Goal: Task Accomplishment & Management: Manage account settings

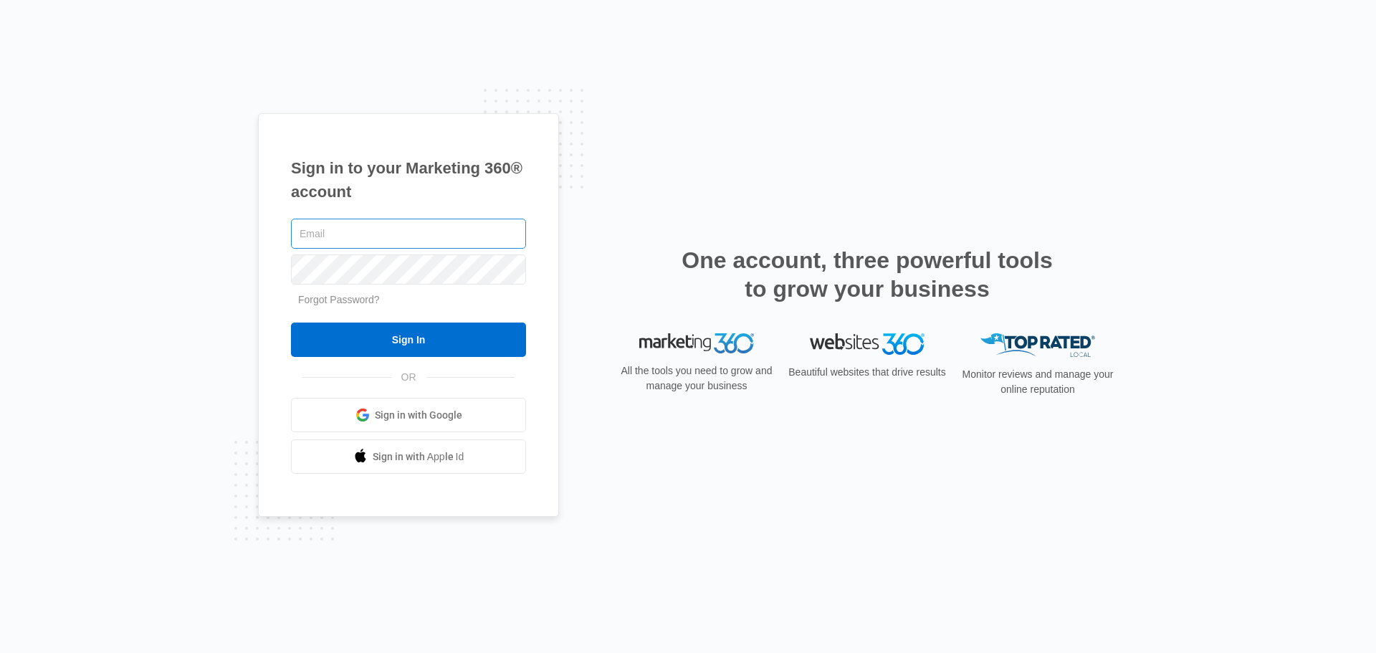
click at [388, 231] on input "text" at bounding box center [408, 234] width 235 height 30
click at [347, 231] on input "text" at bounding box center [408, 234] width 235 height 30
click at [345, 300] on link "Forgot Password?" at bounding box center [339, 299] width 82 height 11
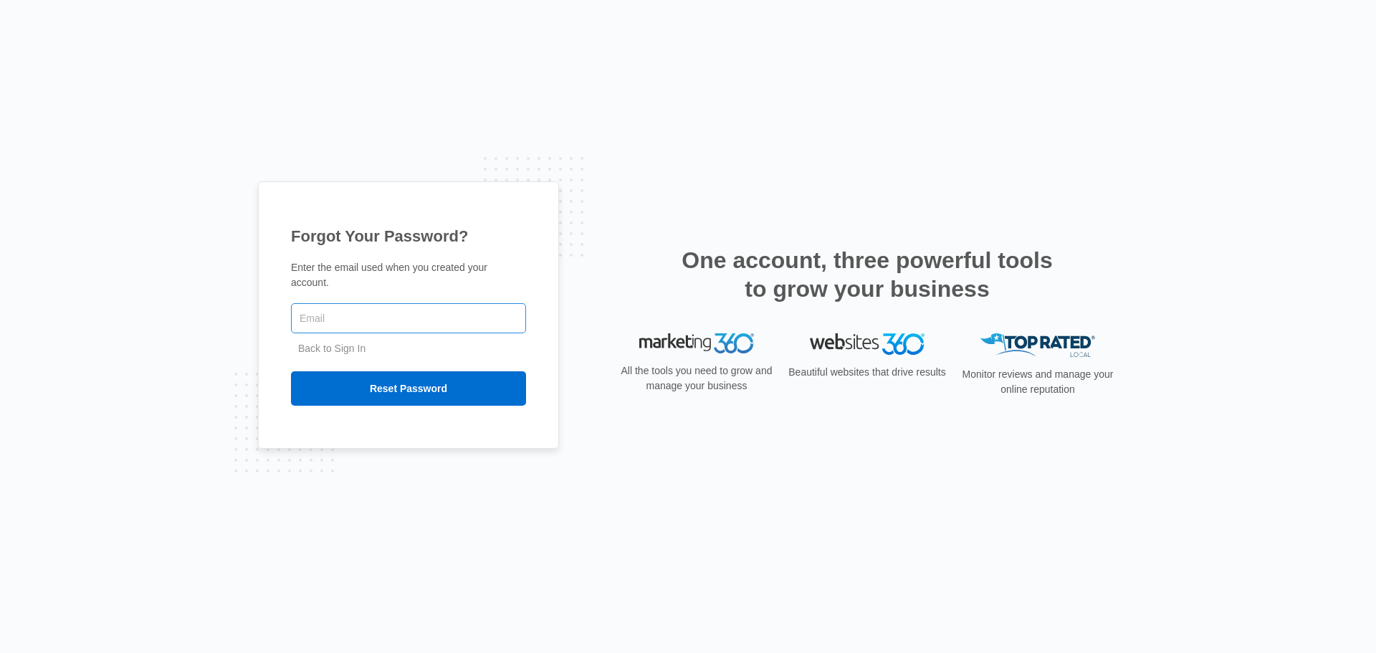
click at [355, 307] on input "text" at bounding box center [408, 318] width 235 height 30
type input "[PERSON_NAME][EMAIL_ADDRESS][DOMAIN_NAME]"
click at [291, 371] on input "Reset Password" at bounding box center [408, 388] width 235 height 34
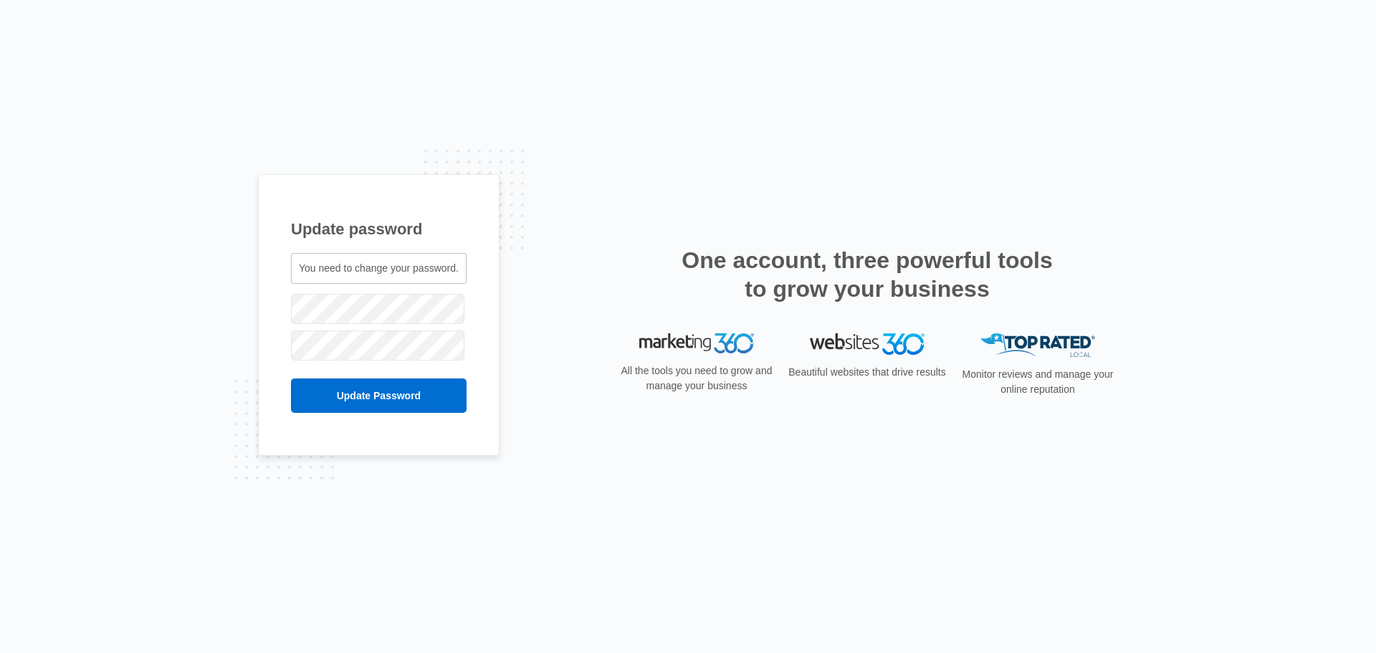
click at [391, 266] on span "You need to change your password." at bounding box center [379, 267] width 160 height 11
click at [383, 398] on input "Update Password" at bounding box center [379, 395] width 176 height 34
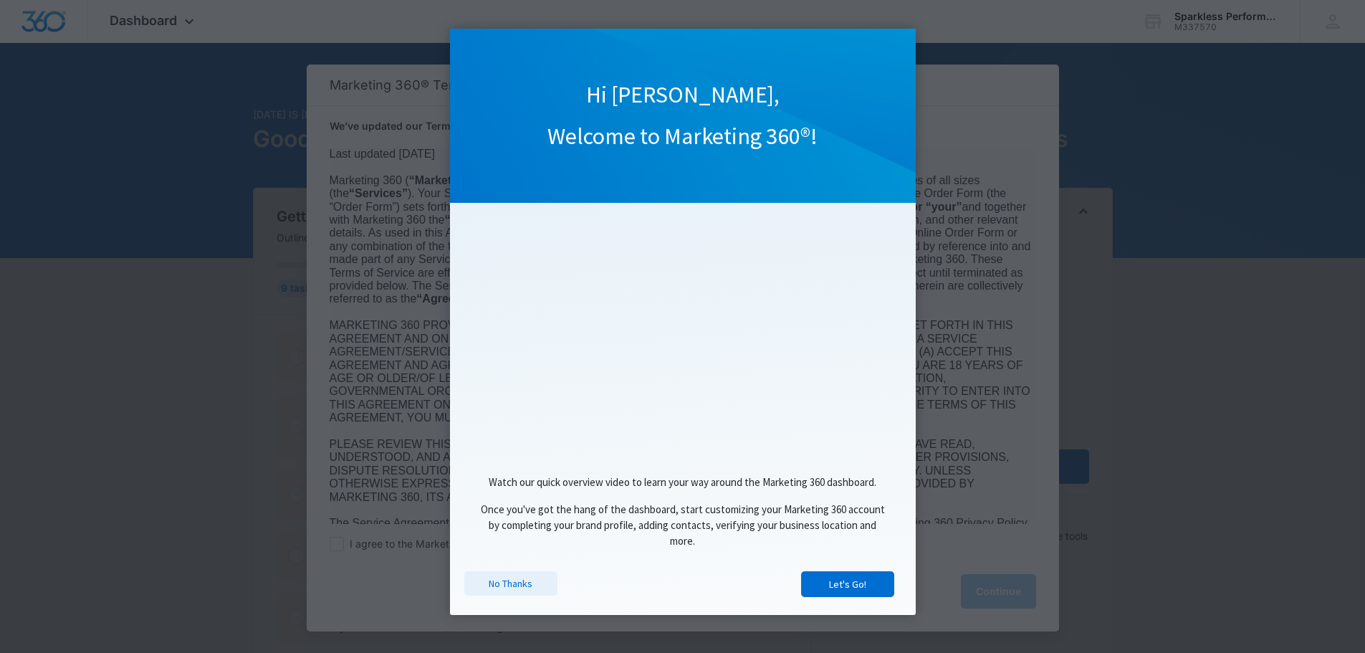
click at [514, 588] on link "No Thanks" at bounding box center [510, 583] width 93 height 24
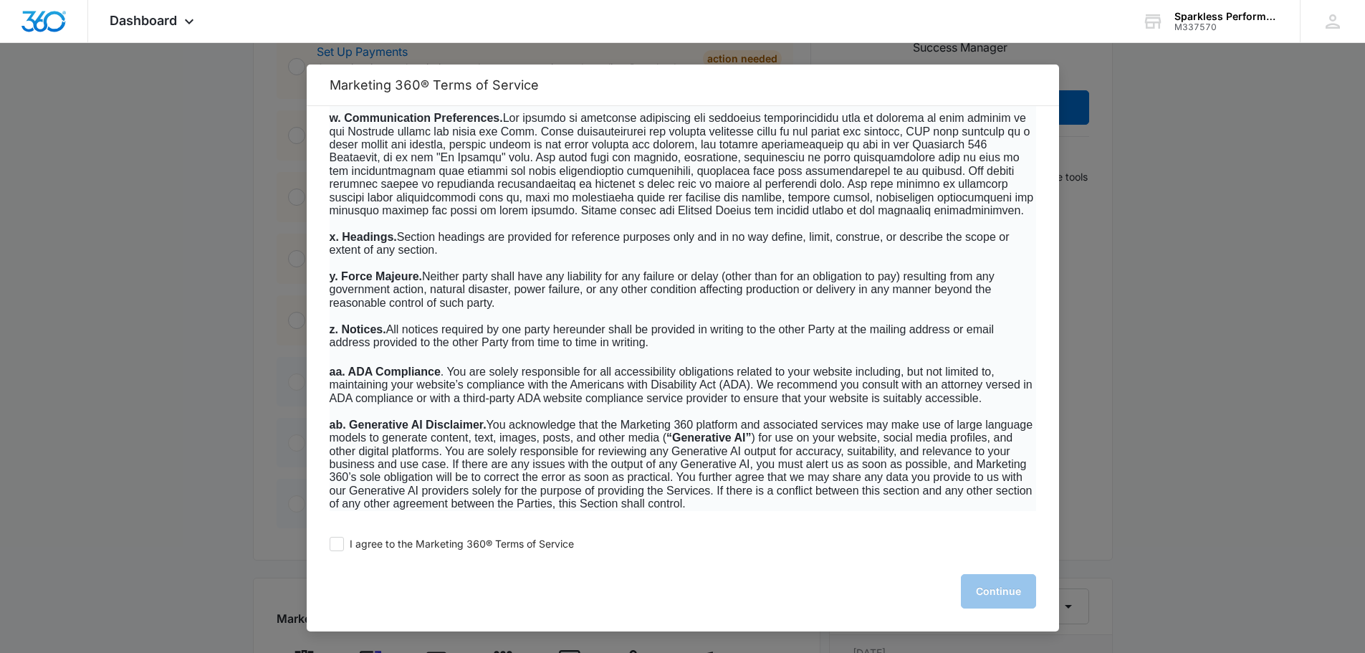
scroll to position [1068, 0]
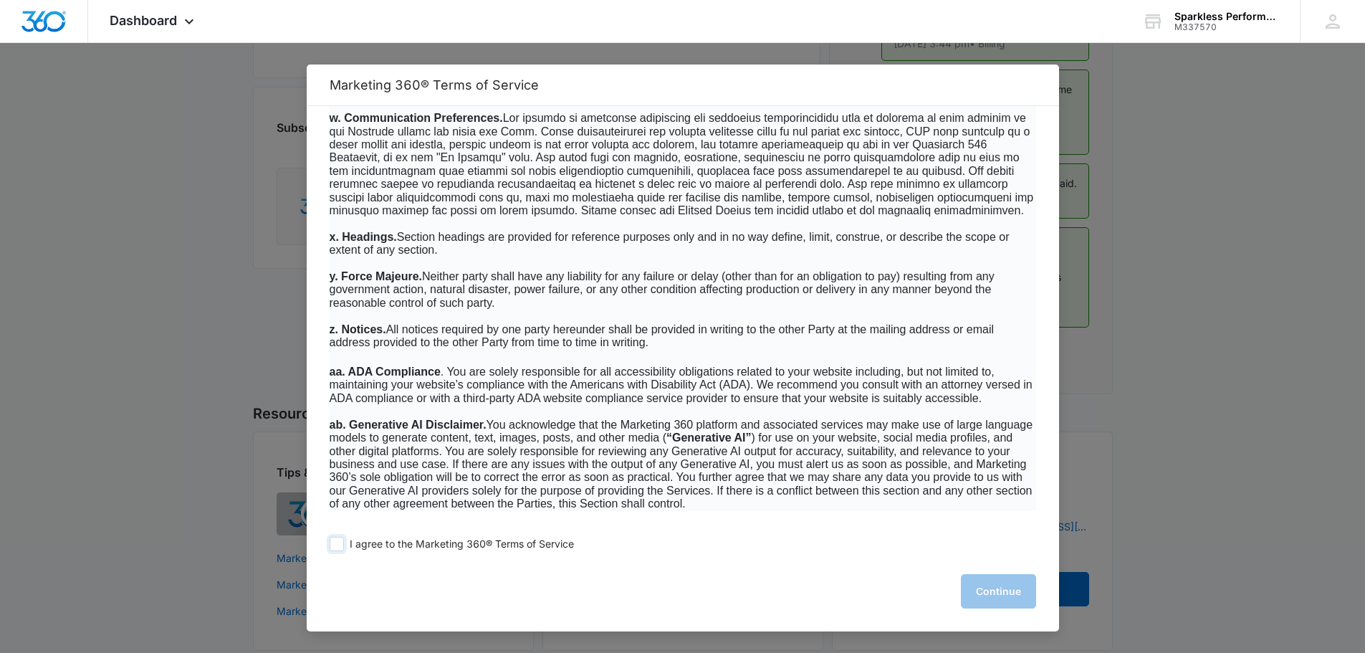
click at [441, 550] on span "I agree to the Marketing 360® Terms of Service" at bounding box center [462, 544] width 224 height 14
click at [344, 550] on input "I agree to the Marketing 360® Terms of Service" at bounding box center [337, 544] width 14 height 14
checkbox input "true"
click at [1009, 588] on button "Continue" at bounding box center [998, 591] width 75 height 34
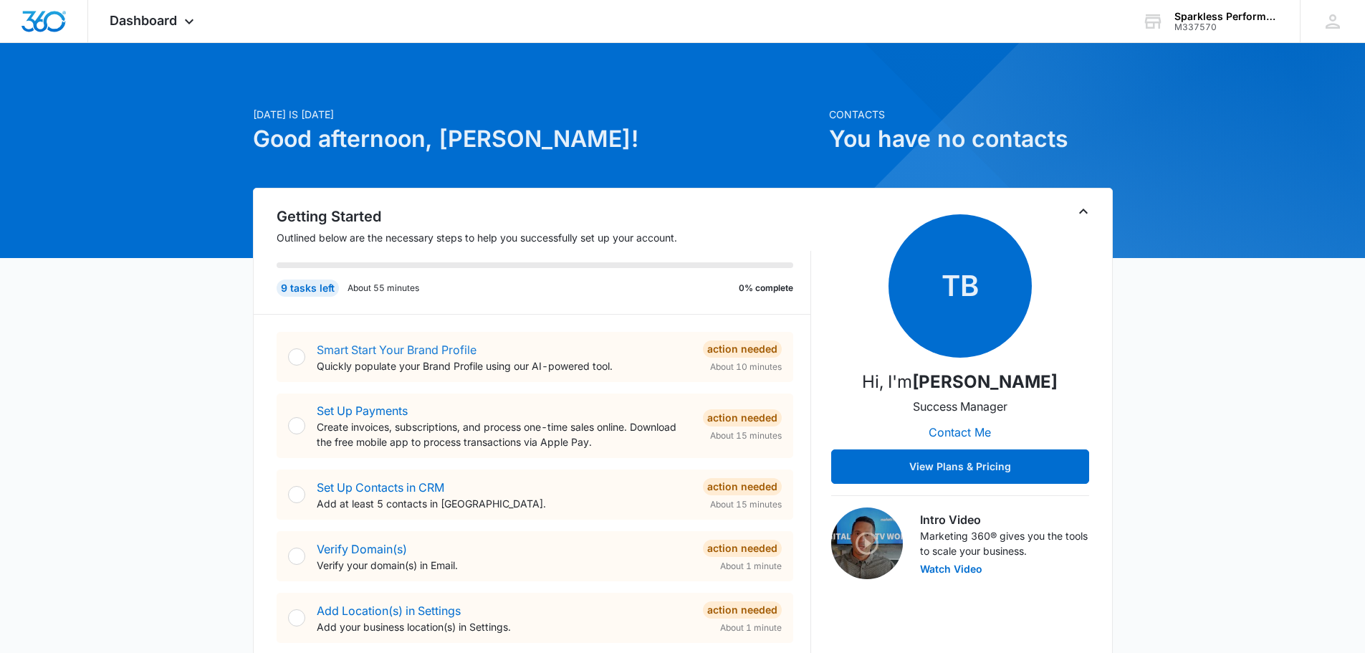
scroll to position [215, 0]
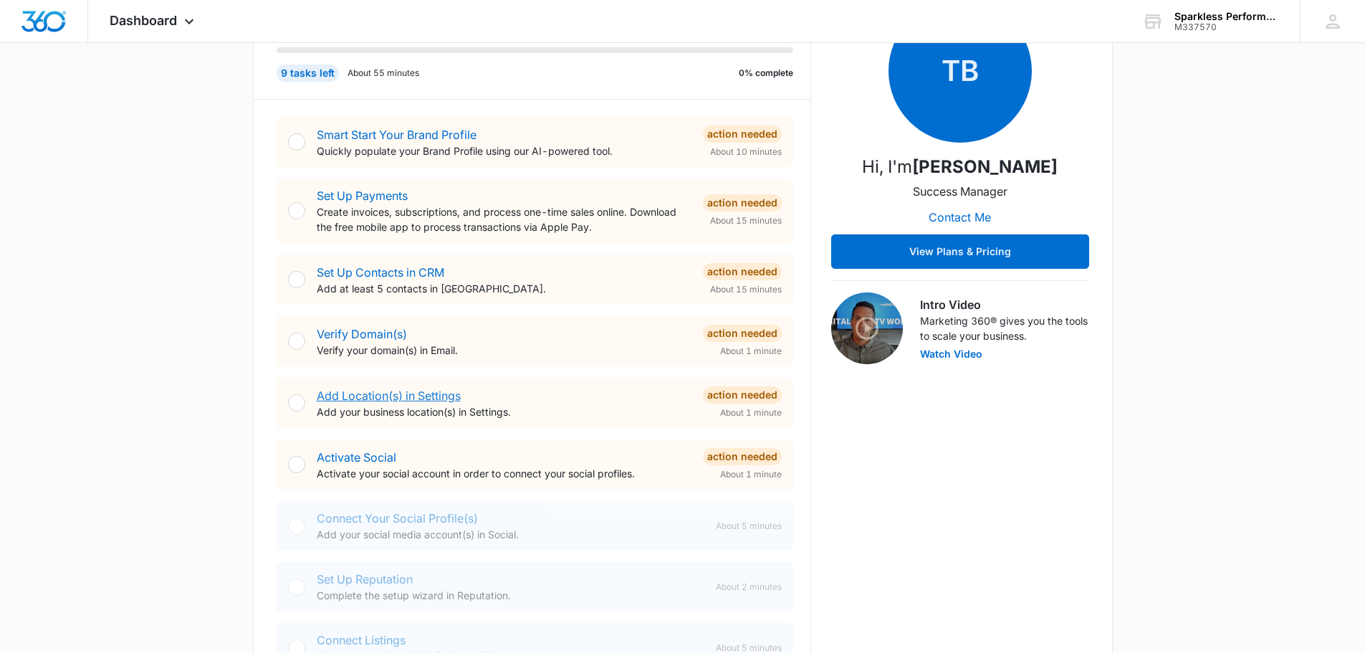
click at [444, 398] on link "Add Location(s) in Settings" at bounding box center [389, 395] width 144 height 14
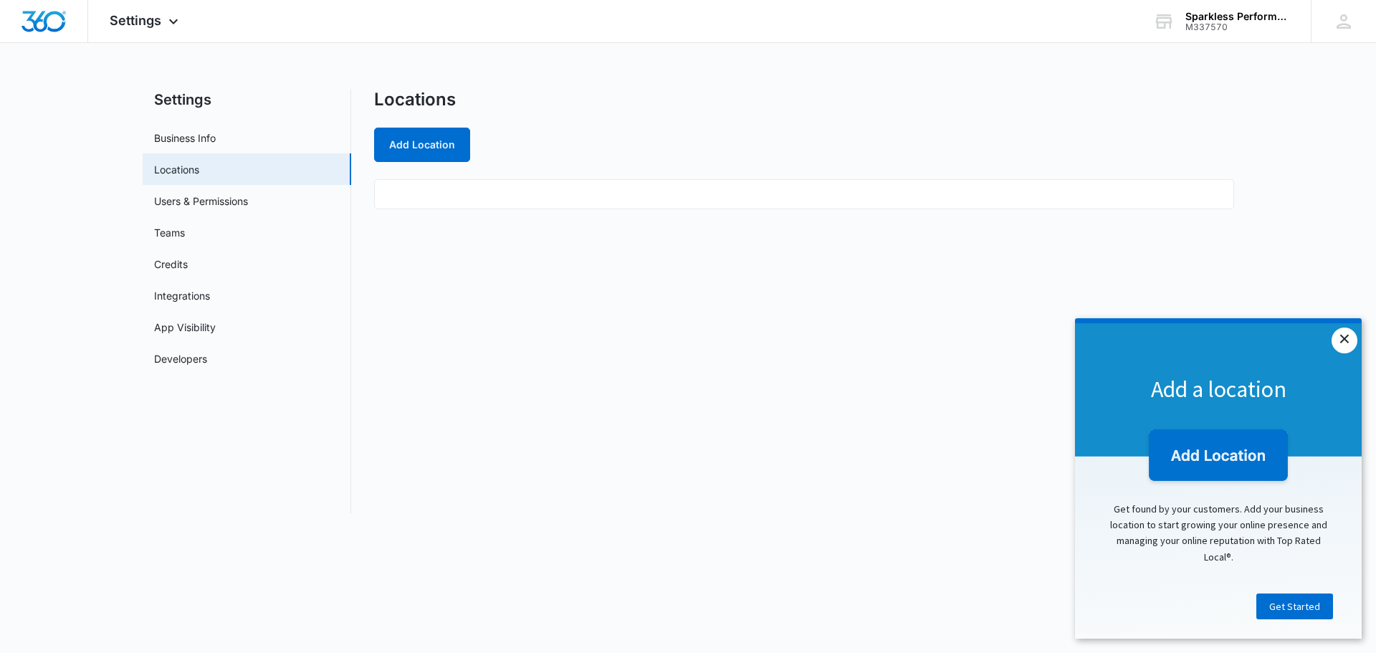
click at [1343, 343] on link "×" at bounding box center [1344, 340] width 26 height 26
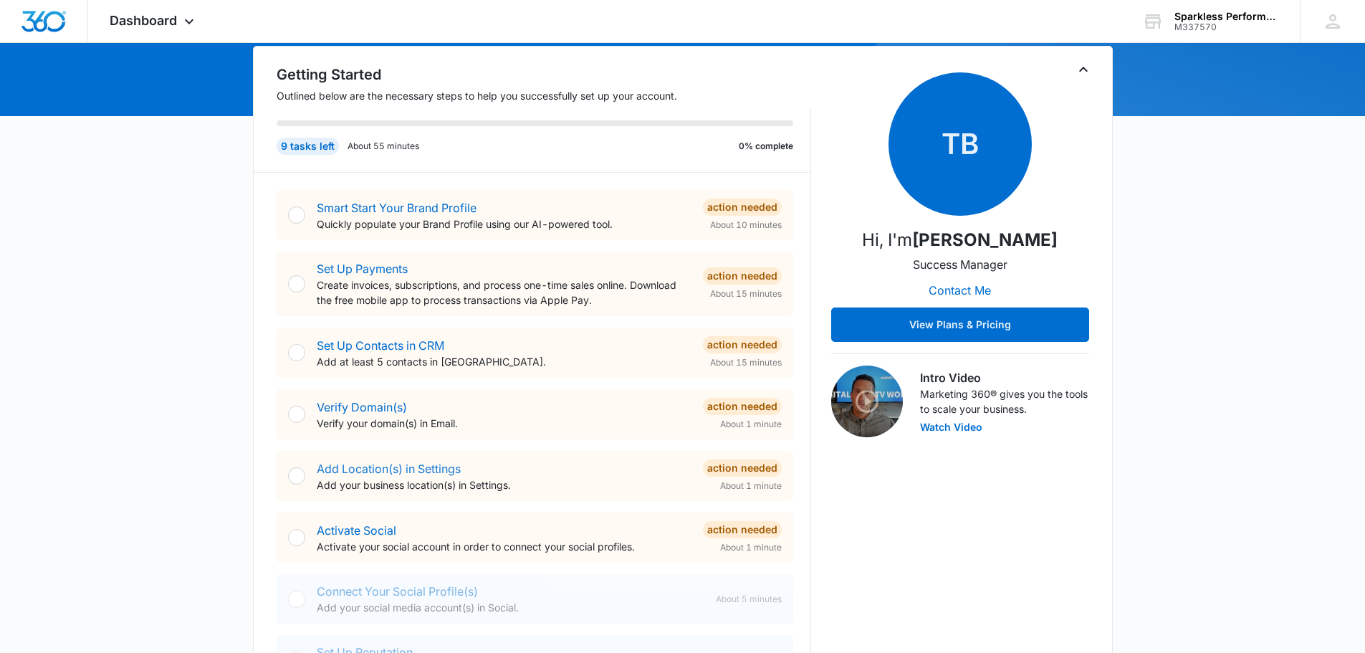
scroll to position [143, 0]
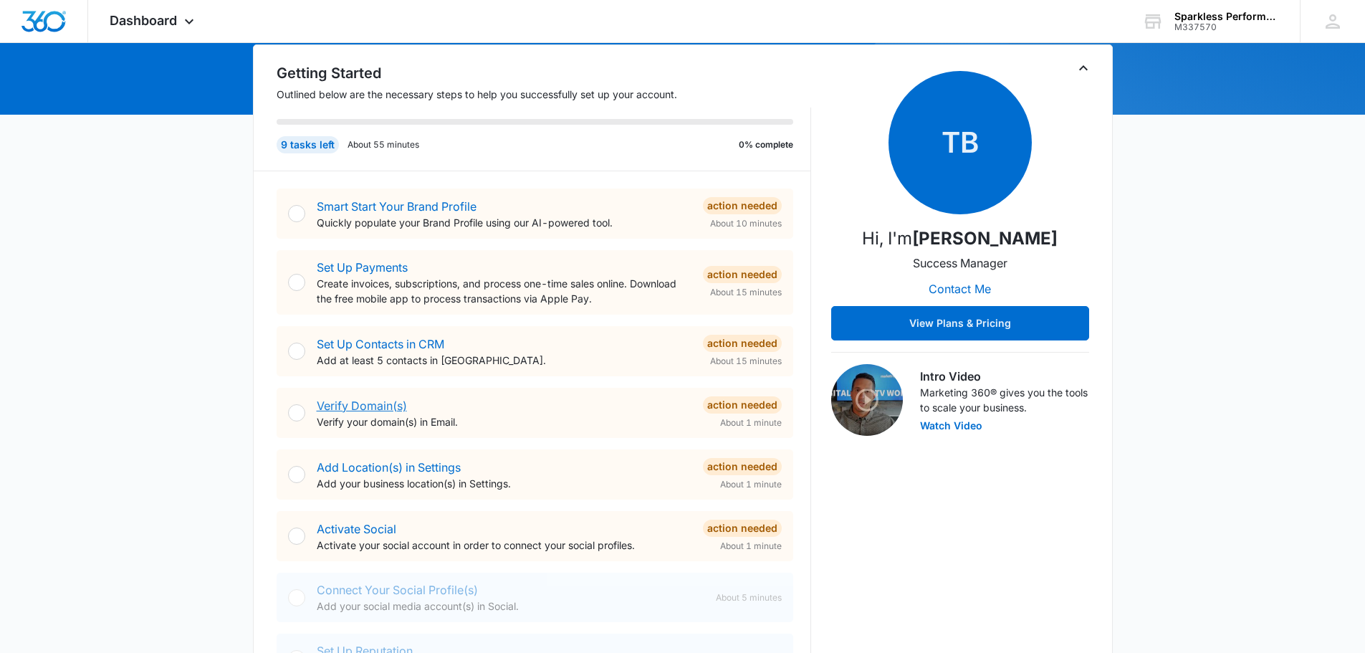
click at [383, 409] on link "Verify Domain(s)" at bounding box center [362, 405] width 90 height 14
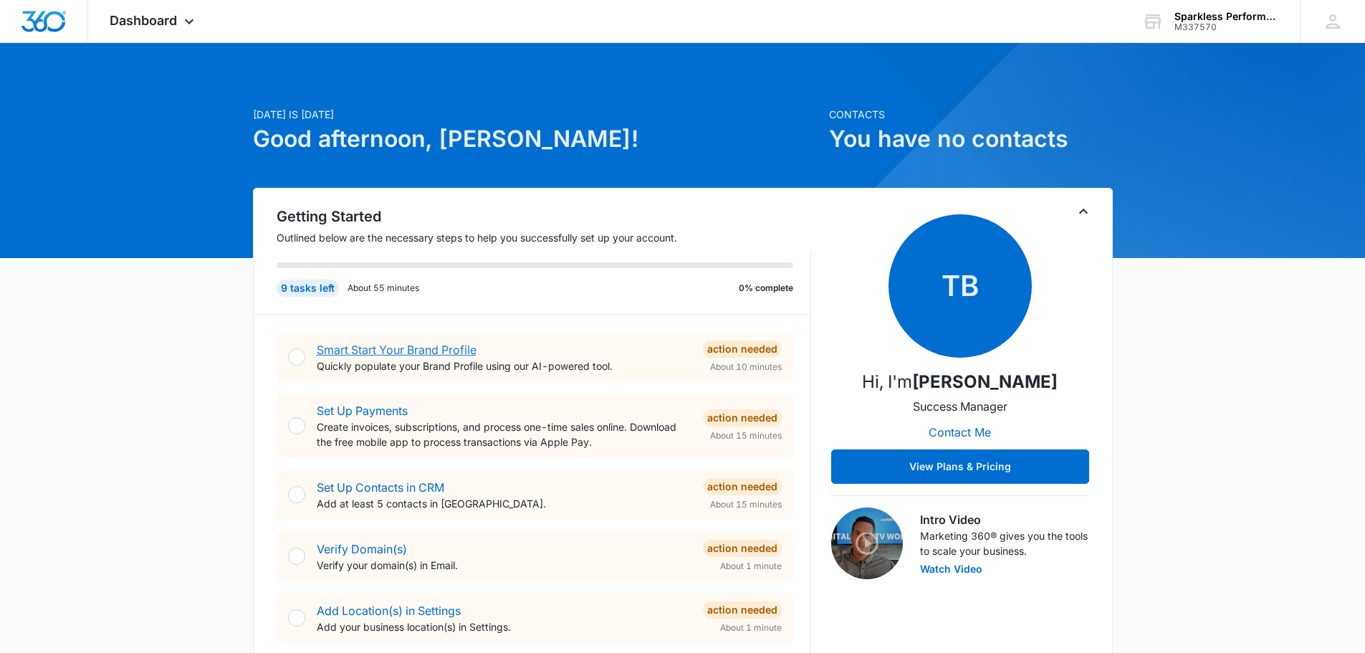
click at [462, 350] on link "Smart Start Your Brand Profile" at bounding box center [397, 350] width 160 height 14
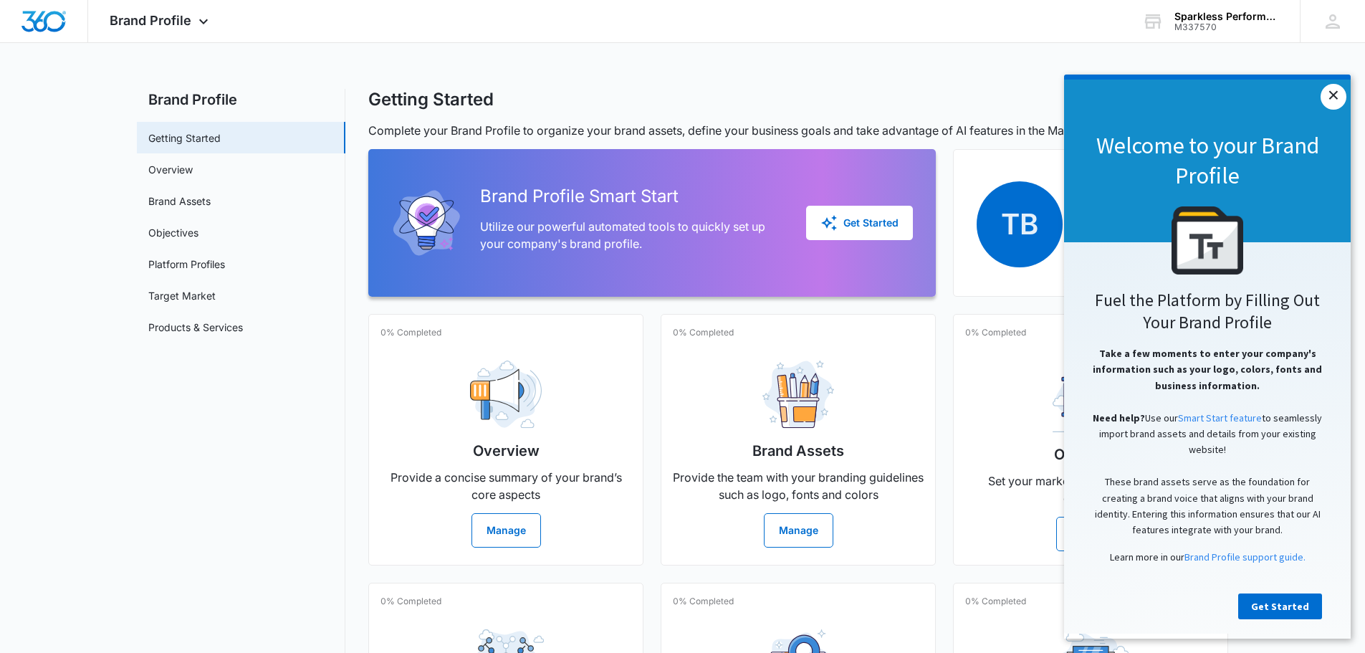
click at [1329, 98] on link "×" at bounding box center [1334, 97] width 26 height 26
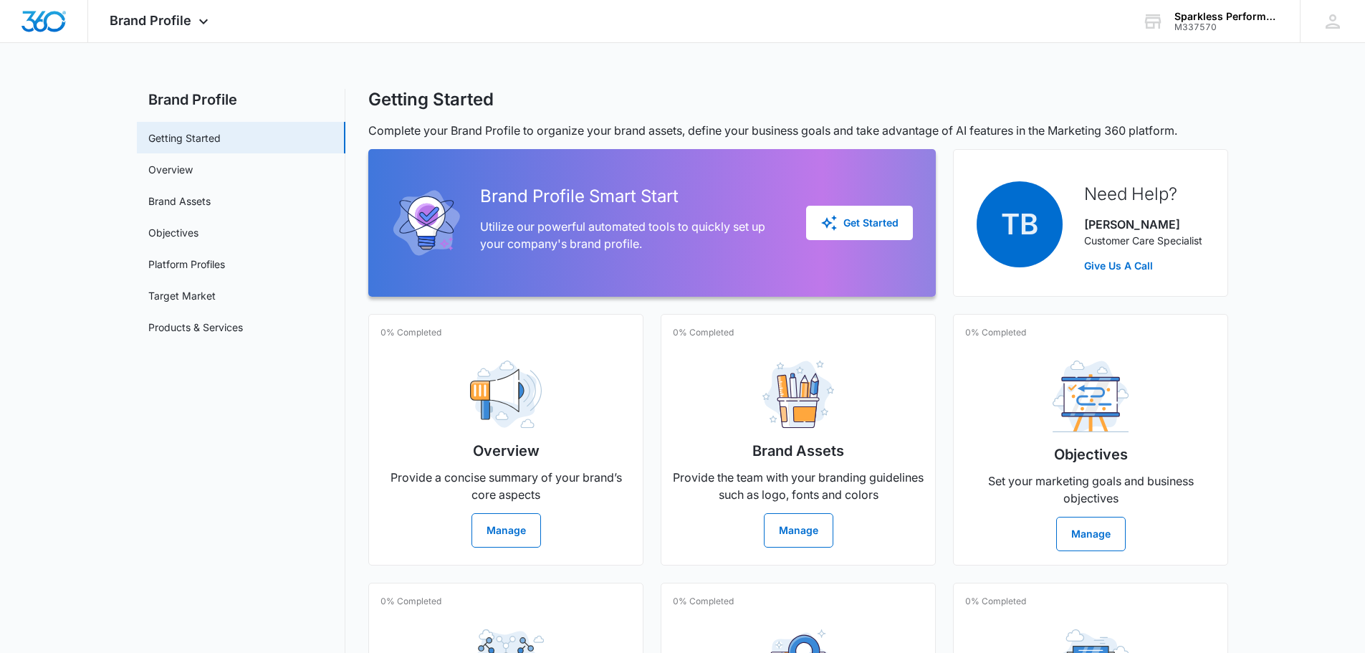
click at [1292, 343] on main "Brand Profile Getting Started Overview Brand Assets Objectives Platform Profile…" at bounding box center [682, 470] width 1365 height 762
click at [1241, 27] on div "M337570" at bounding box center [1226, 27] width 105 height 10
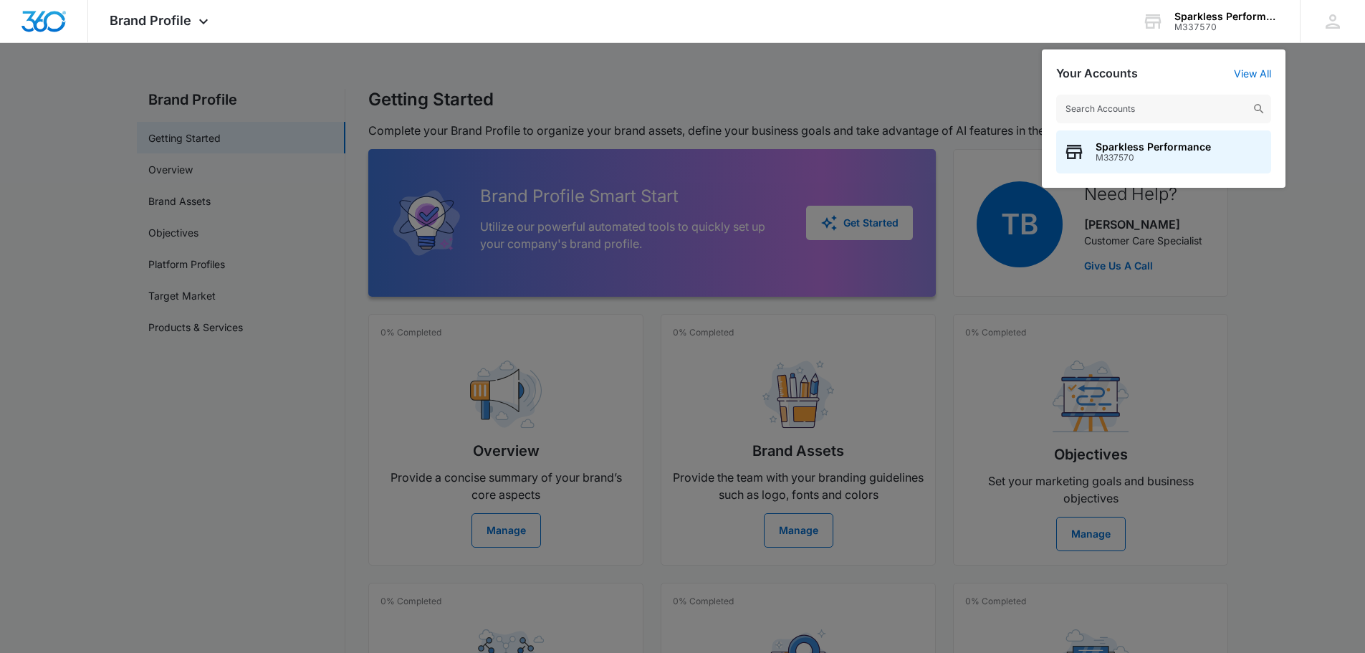
click at [1313, 255] on div at bounding box center [682, 326] width 1365 height 653
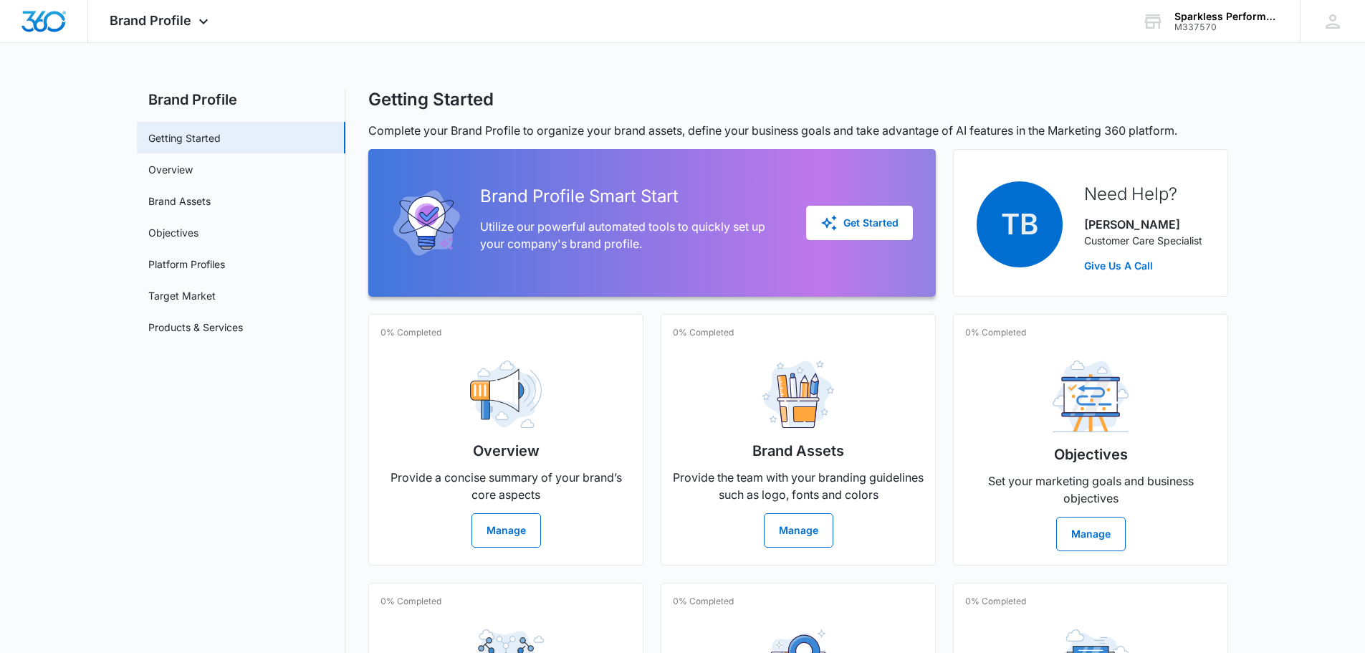
click at [1318, 422] on main "Brand Profile Getting Started Overview Brand Assets Objectives Platform Profile…" at bounding box center [682, 470] width 1365 height 762
click at [227, 368] on nav "Brand Profile Getting Started Overview Brand Assets Objectives Platform Profile…" at bounding box center [241, 461] width 209 height 745
click at [265, 507] on nav "Brand Profile Getting Started Overview Brand Assets Objectives Platform Profile…" at bounding box center [241, 461] width 209 height 745
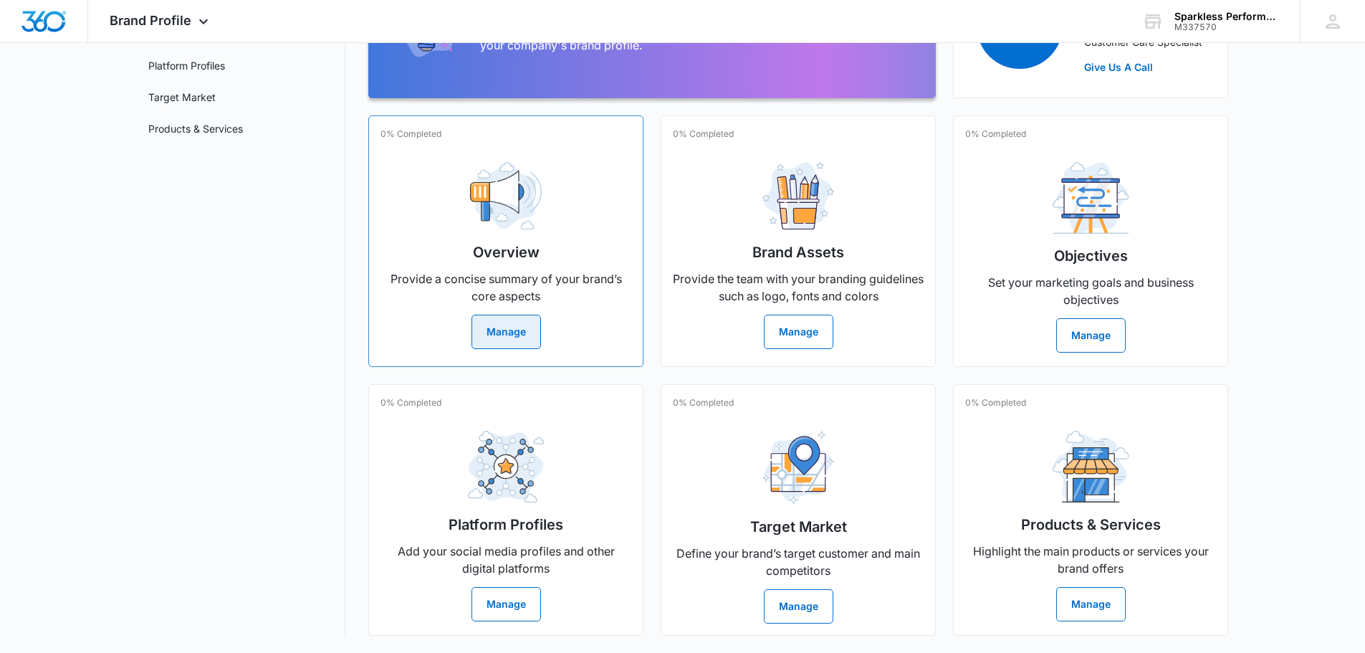
click at [508, 343] on button "Manage" at bounding box center [506, 332] width 70 height 34
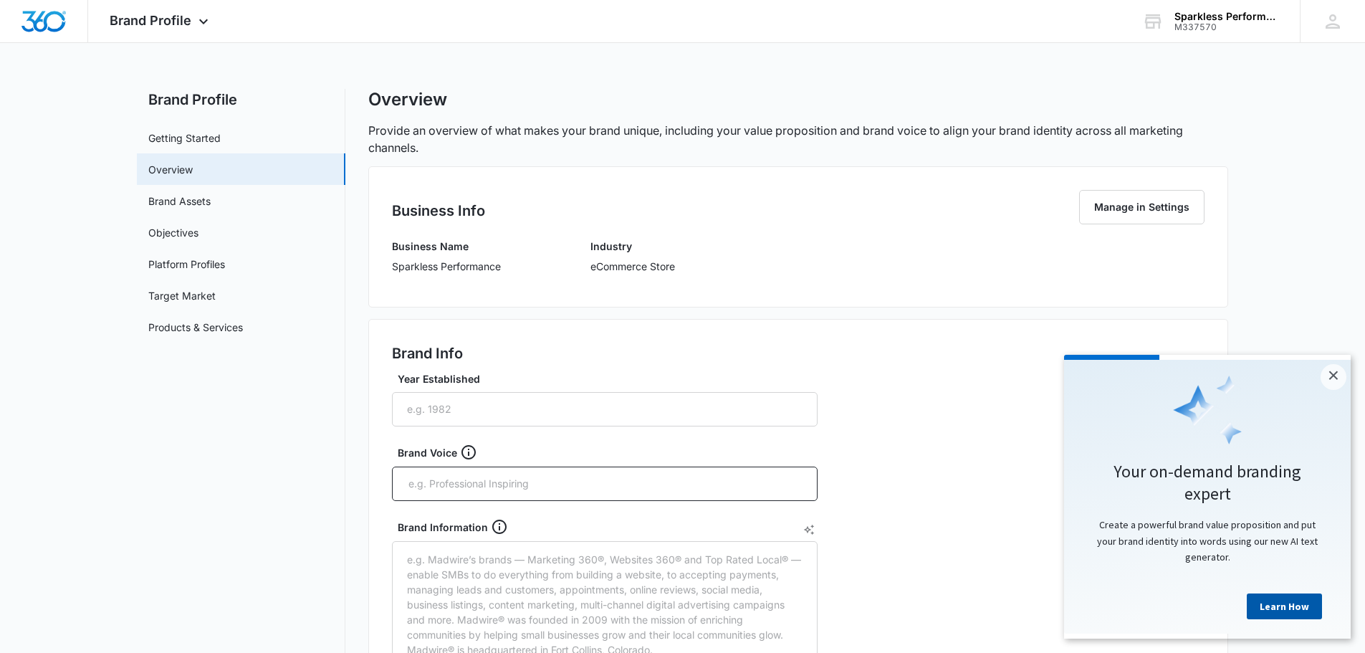
click at [1288, 612] on link "Learn How" at bounding box center [1284, 606] width 75 height 26
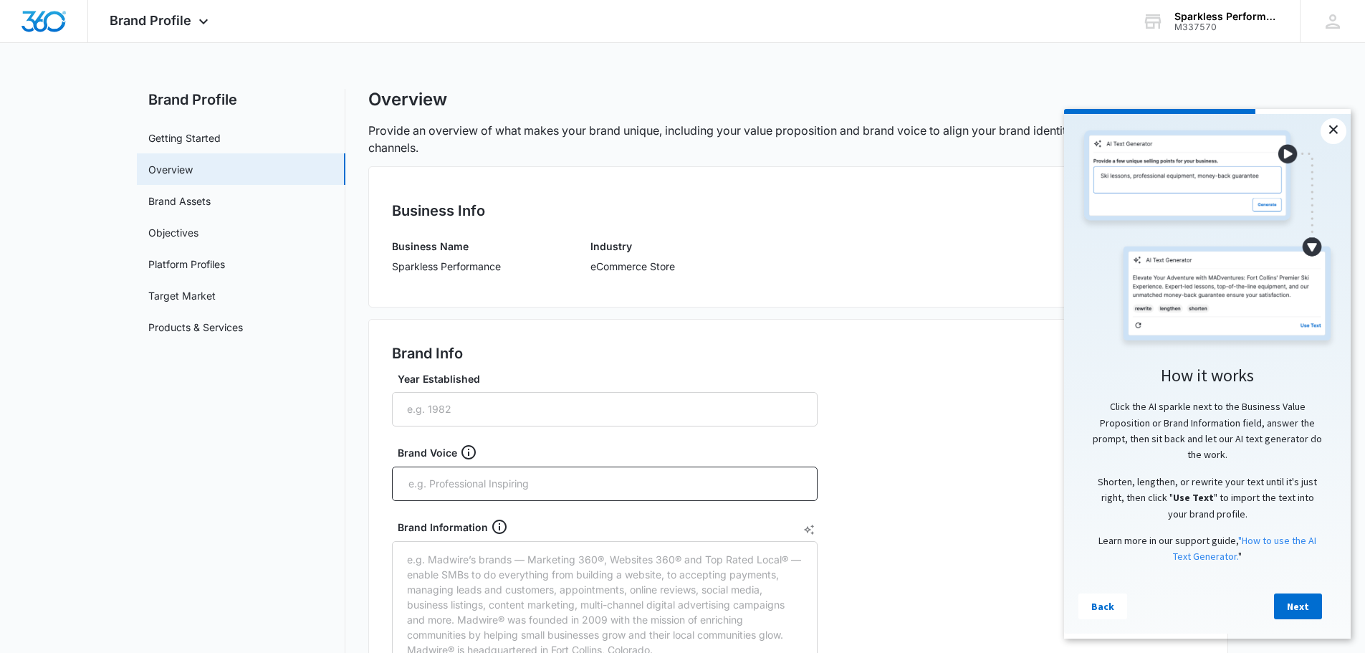
click at [1339, 128] on link "×" at bounding box center [1334, 131] width 26 height 26
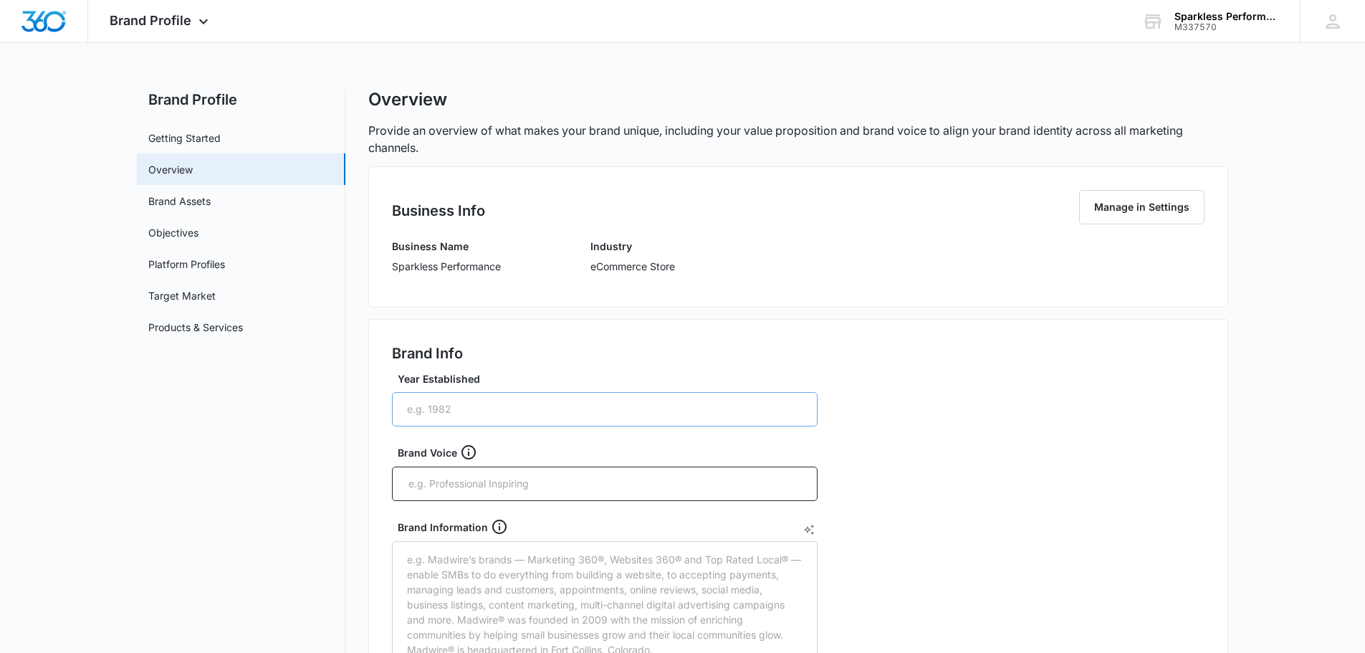
scroll to position [215, 0]
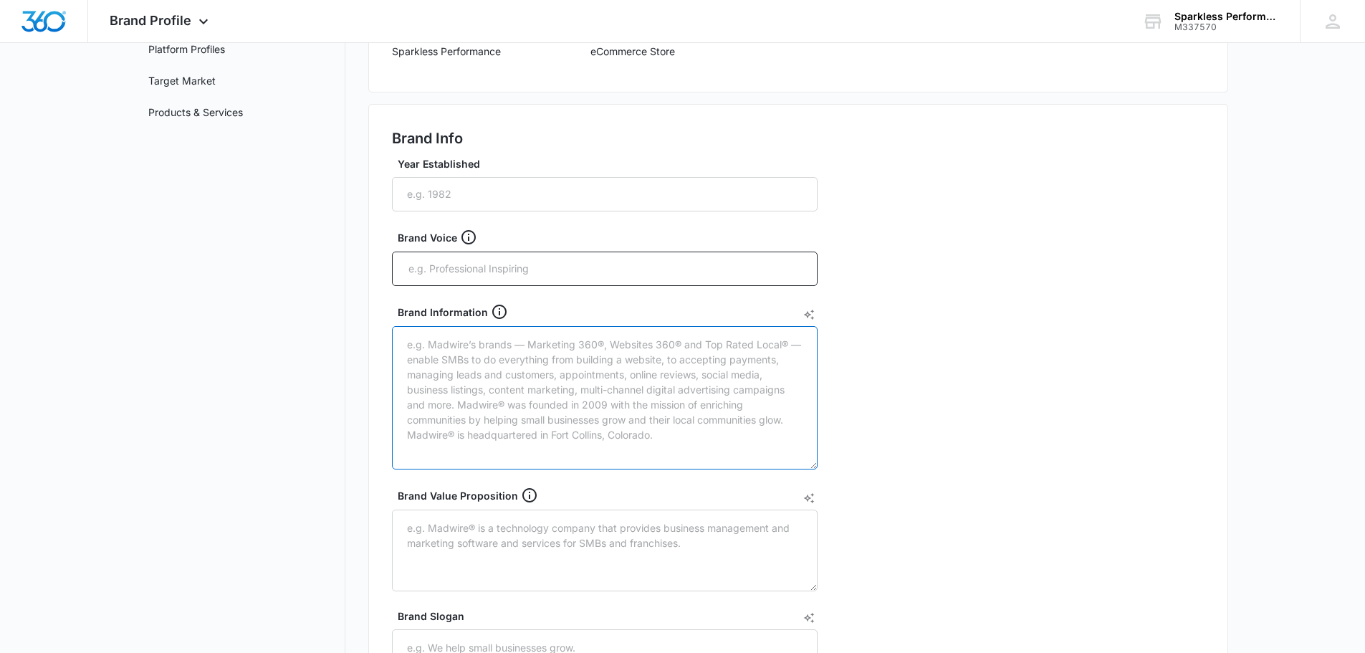
click at [499, 356] on textarea "Brand Information" at bounding box center [605, 397] width 426 height 143
drag, startPoint x: 698, startPoint y: 373, endPoint x: 705, endPoint y: 395, distance: 23.3
click at [699, 373] on textarea "Brand Information" at bounding box center [605, 397] width 426 height 143
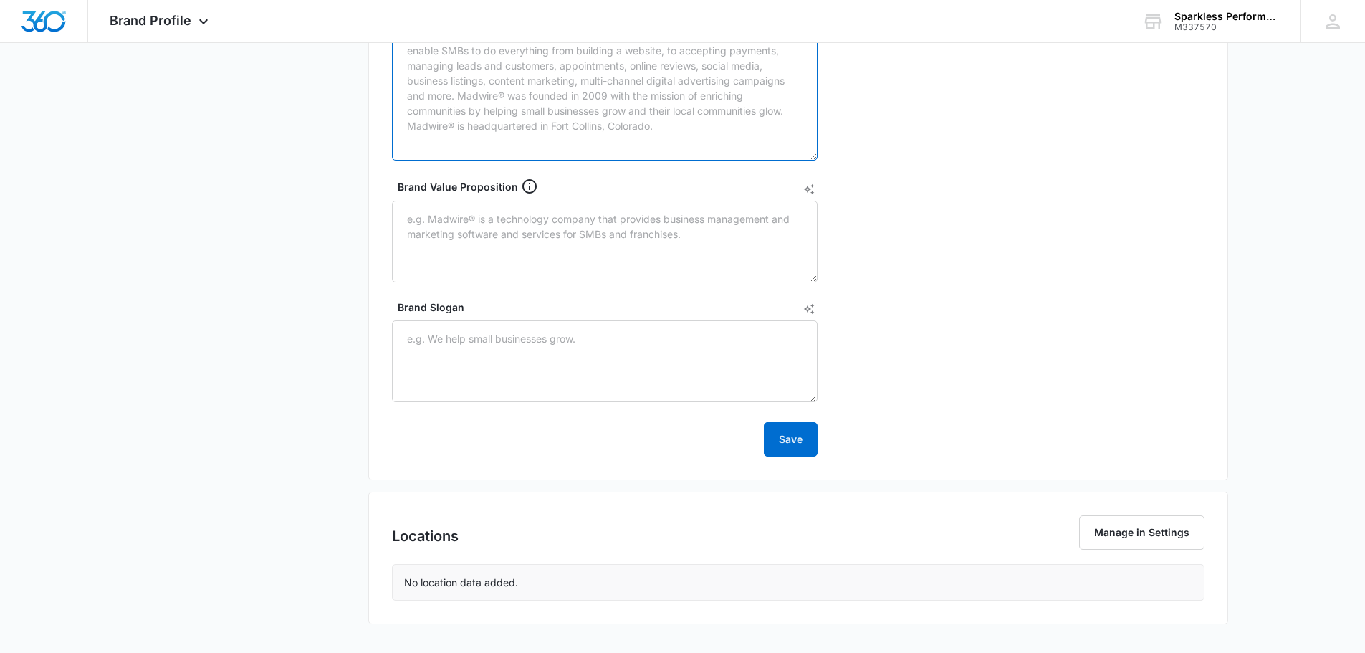
scroll to position [0, 0]
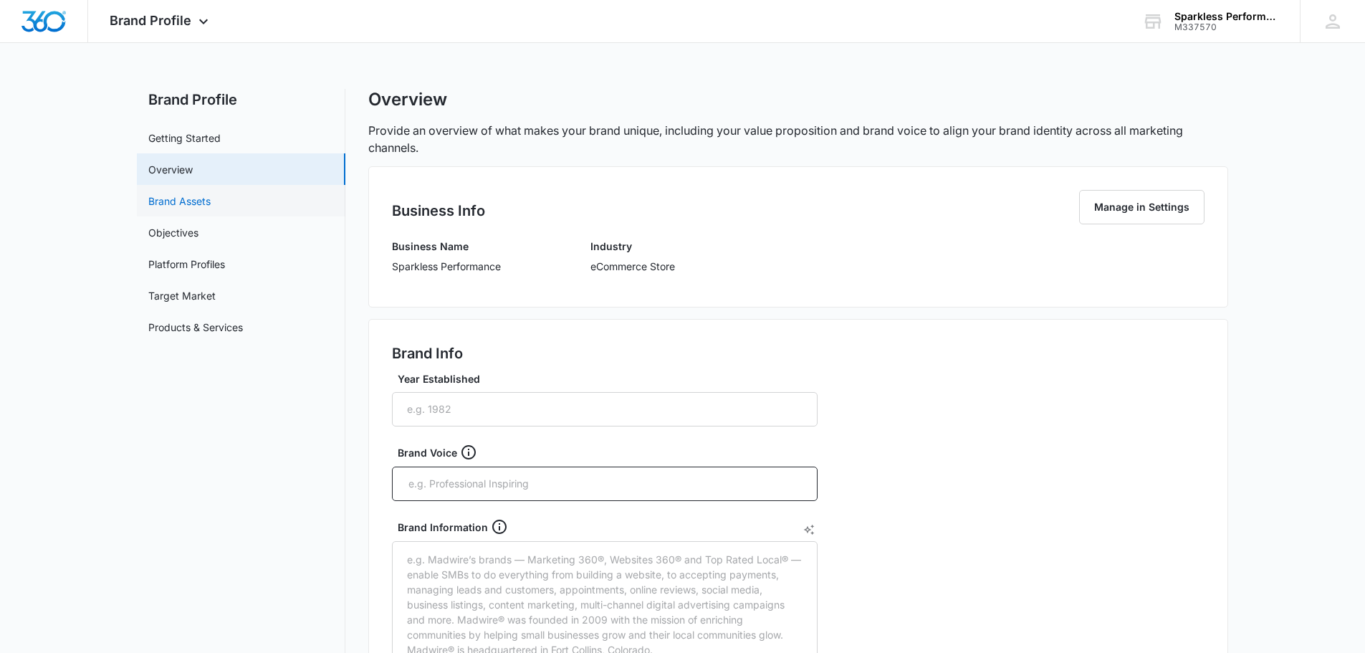
click at [185, 197] on link "Brand Assets" at bounding box center [179, 200] width 62 height 15
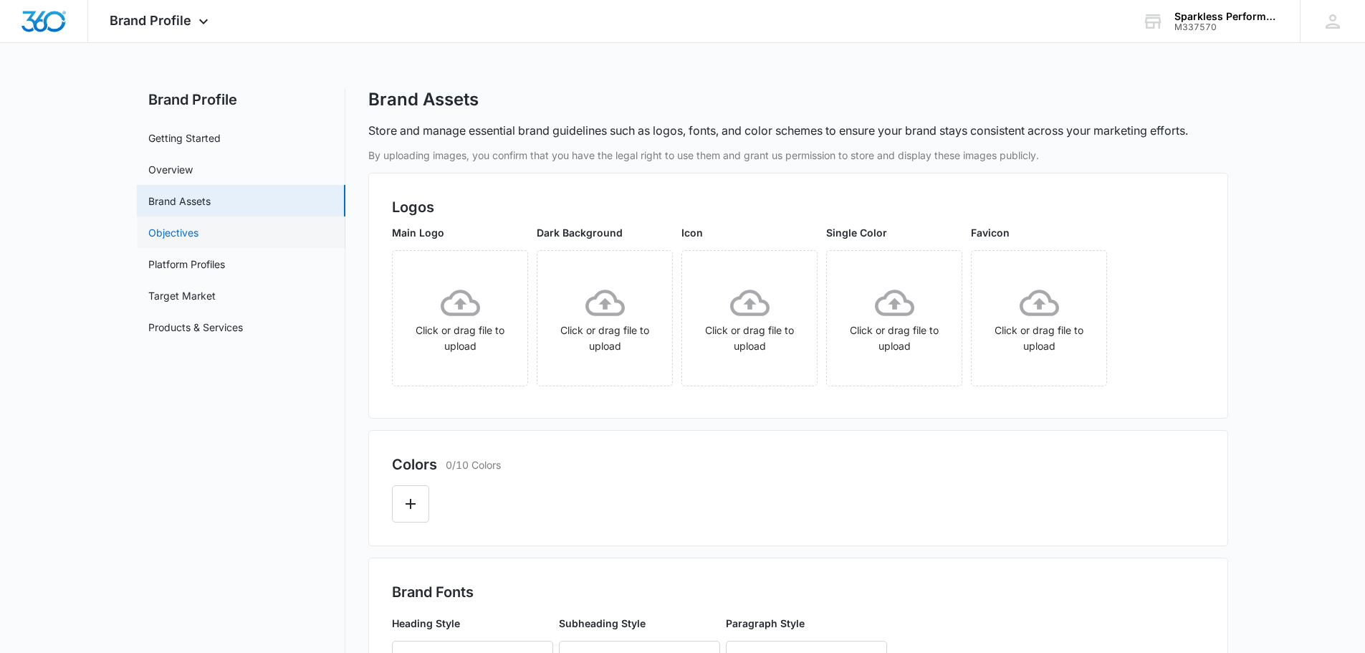
click at [197, 239] on link "Objectives" at bounding box center [173, 232] width 50 height 15
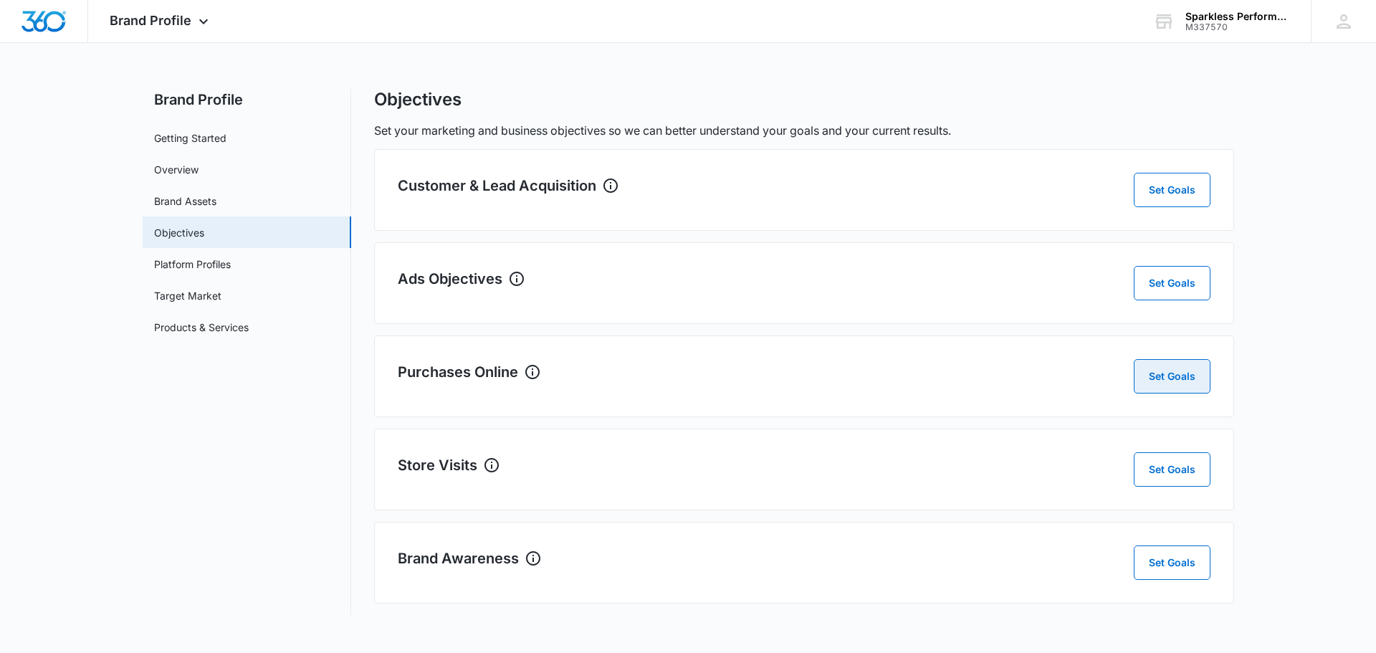
click at [1172, 376] on button "Set Goals" at bounding box center [1172, 376] width 77 height 34
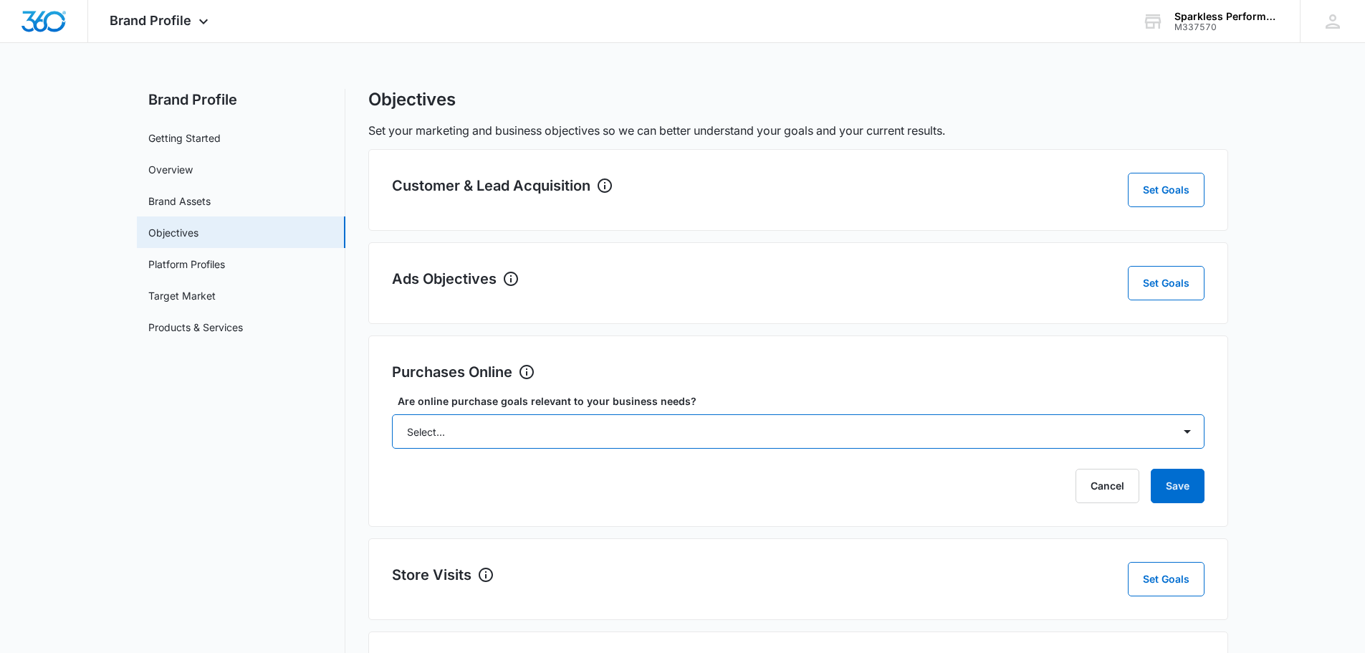
click at [729, 432] on select "Select... Yes No Yes, but don't currently have the data" at bounding box center [798, 431] width 813 height 34
select select "yes"
click at [392, 414] on select "Select... Yes No Yes, but don't currently have the data" at bounding box center [798, 431] width 813 height 34
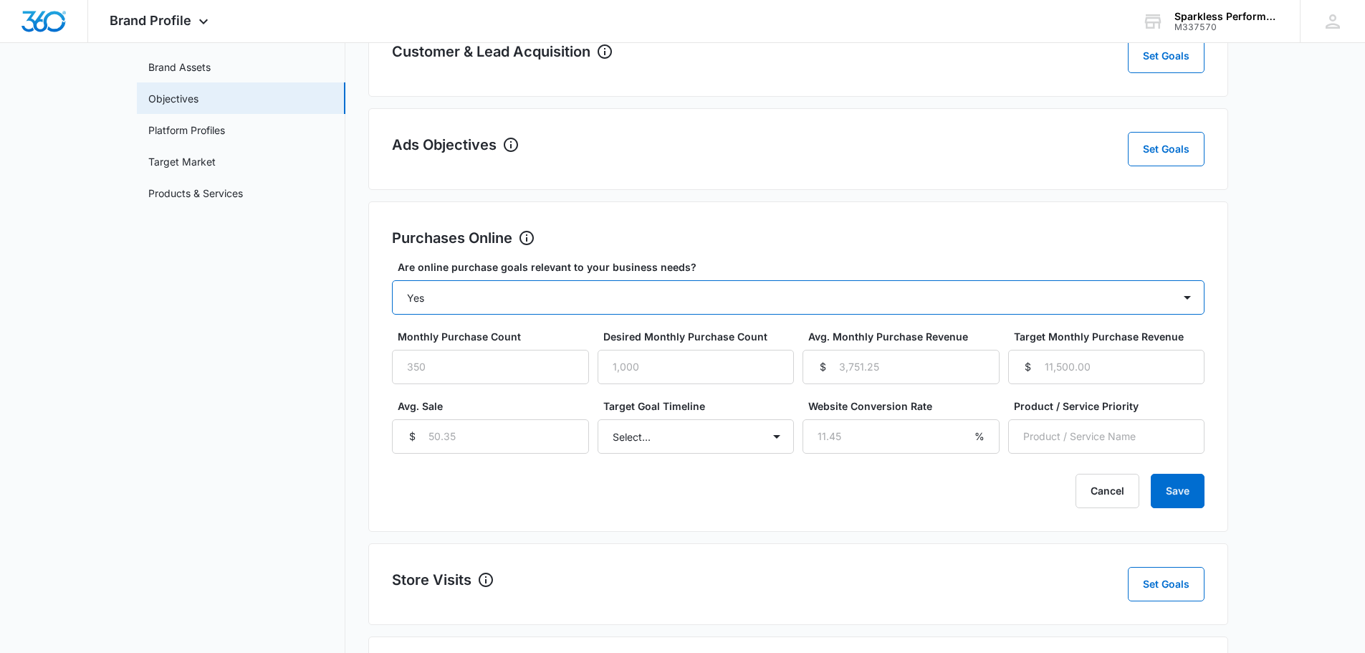
scroll to position [143, 0]
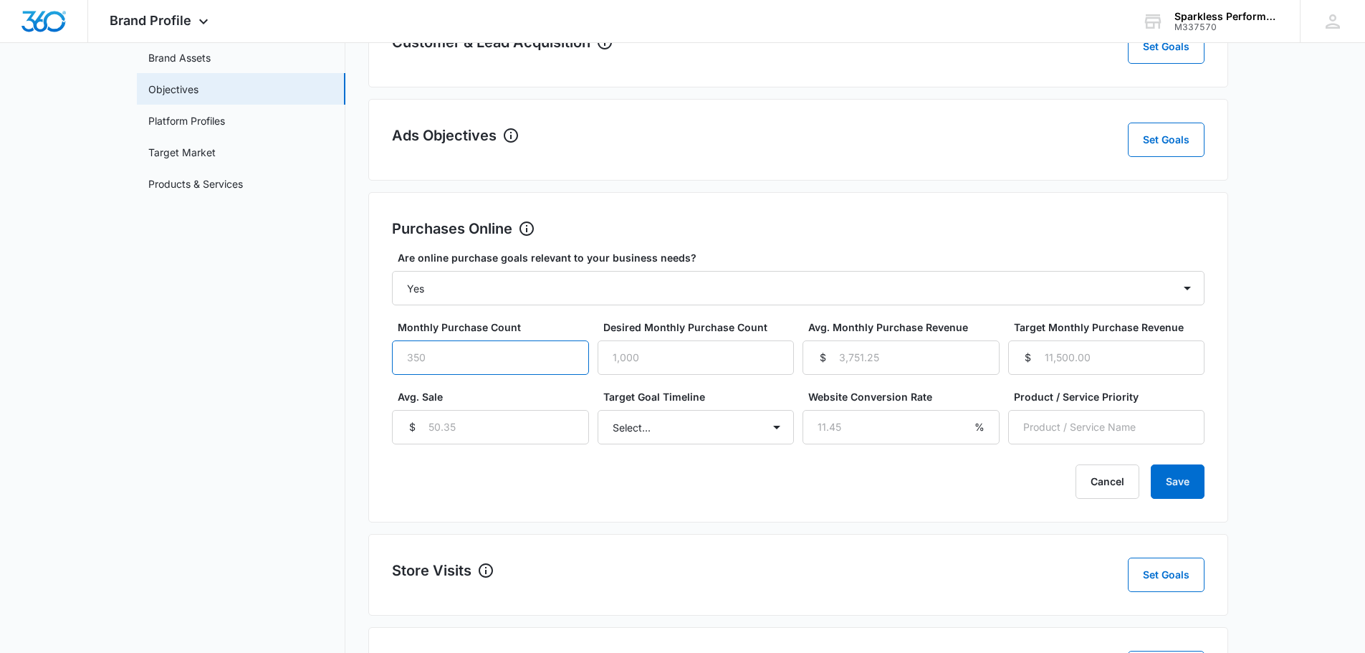
click at [456, 367] on input "Monthly Purchase Count" at bounding box center [490, 357] width 197 height 34
